Goal: Navigation & Orientation: Find specific page/section

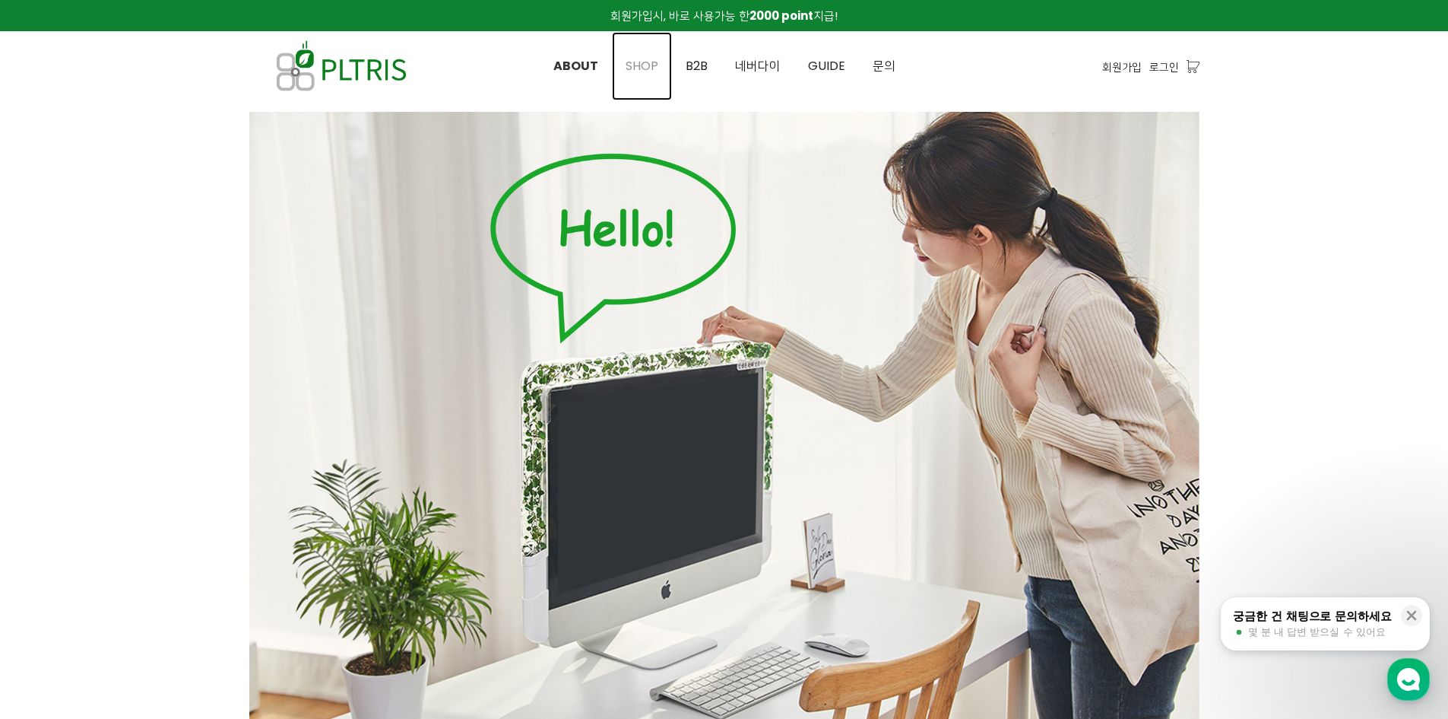
click at [671, 66] on link "SHOP" at bounding box center [642, 66] width 60 height 68
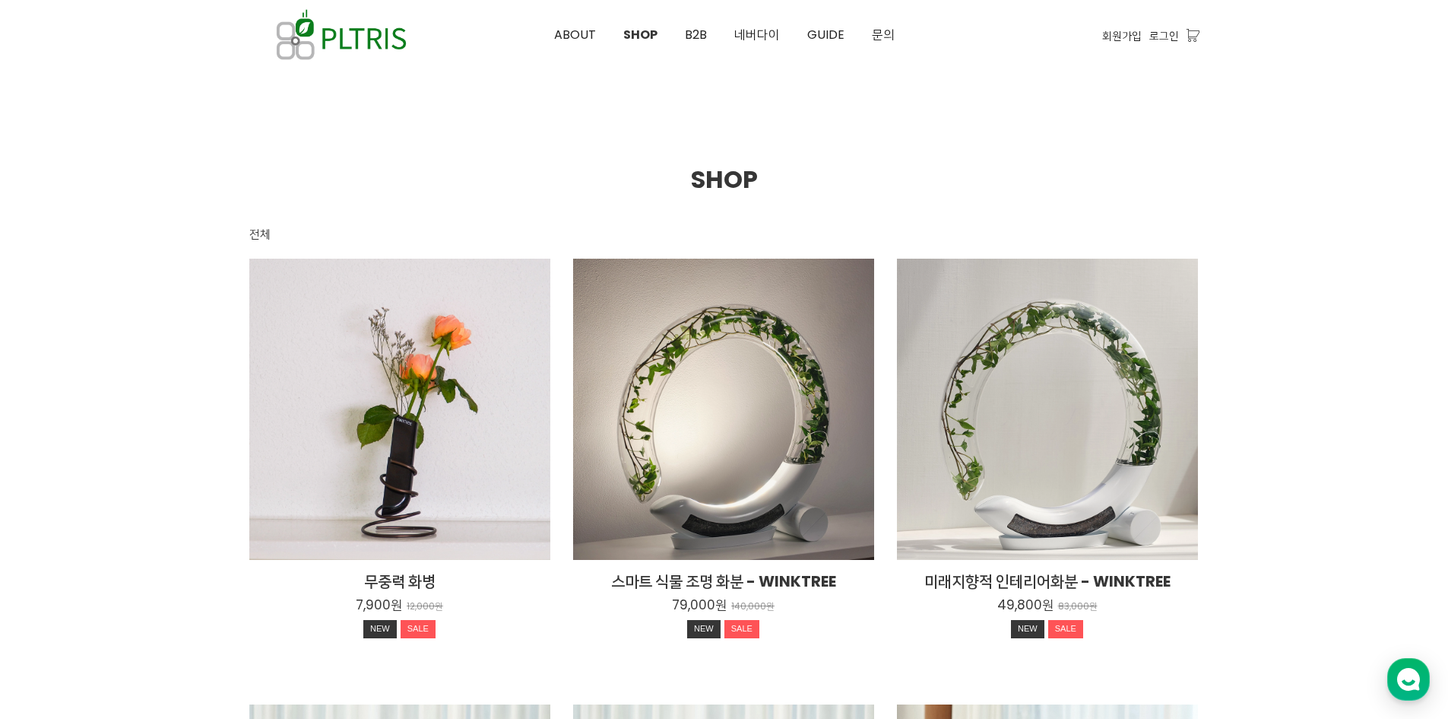
scroll to position [380, 0]
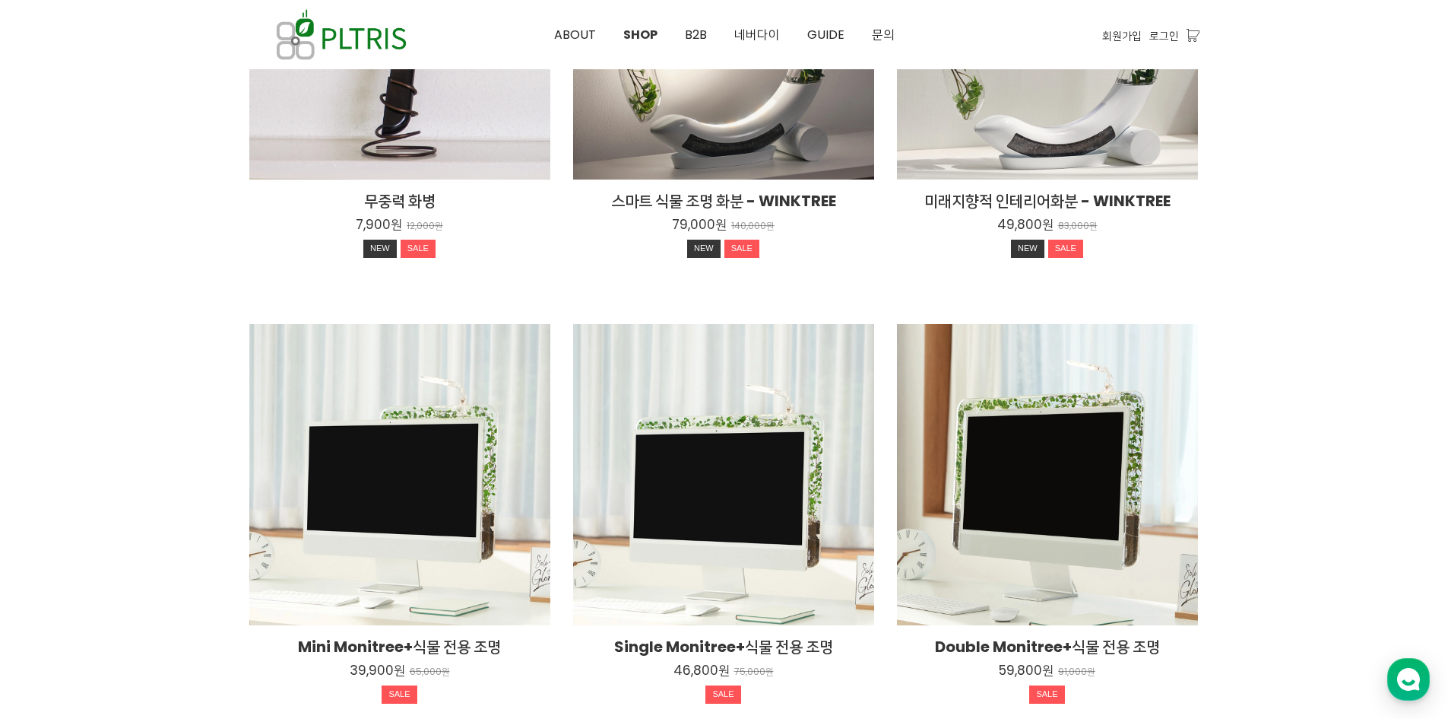
drag, startPoint x: 0, startPoint y: 0, endPoint x: 124, endPoint y: 256, distance: 284.6
click at [124, 257] on div at bounding box center [724, 507] width 1448 height 1575
click at [281, 2] on img at bounding box center [341, 34] width 184 height 69
